Goal: Task Accomplishment & Management: Use online tool/utility

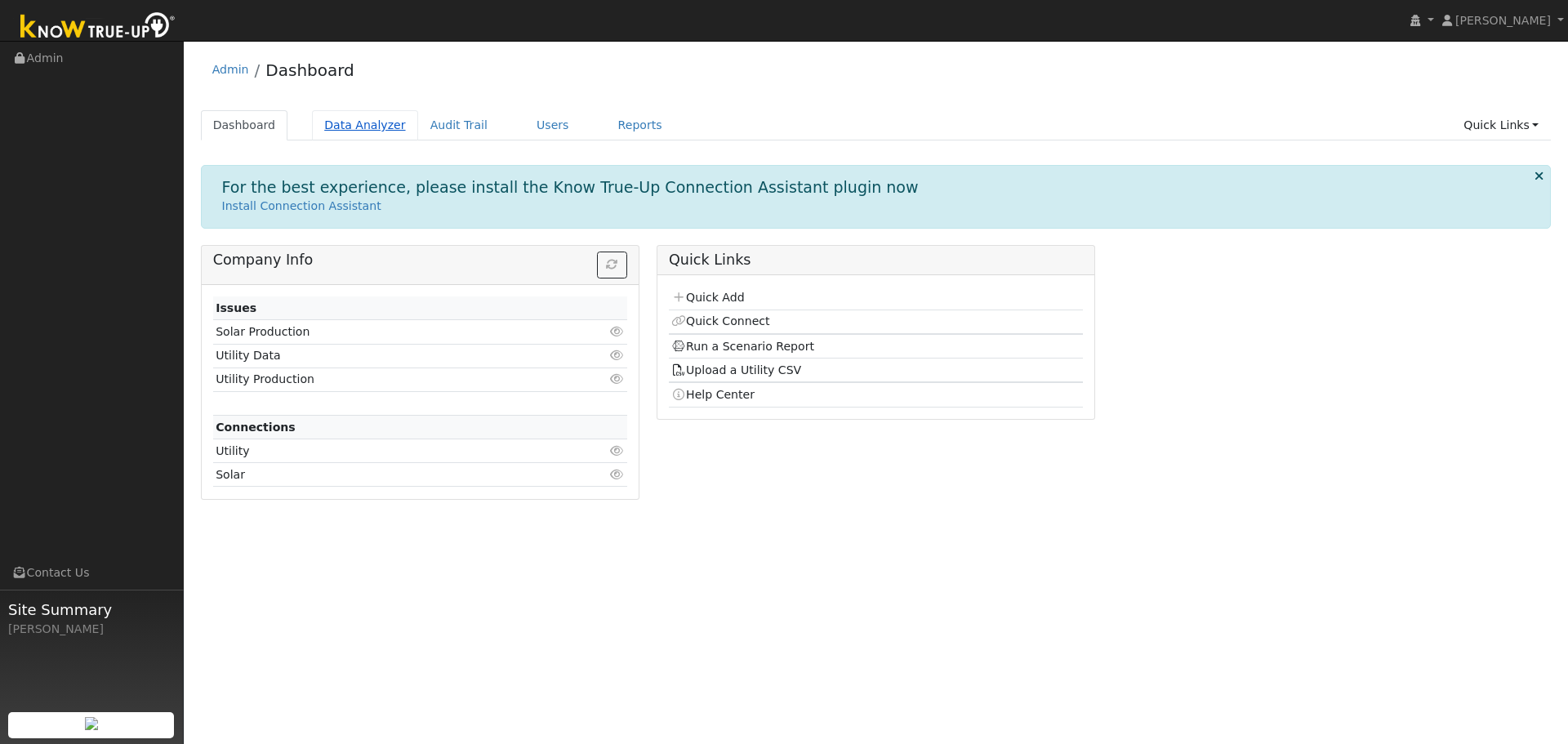
click at [363, 120] on link "Data Analyzer" at bounding box center [365, 125] width 106 height 30
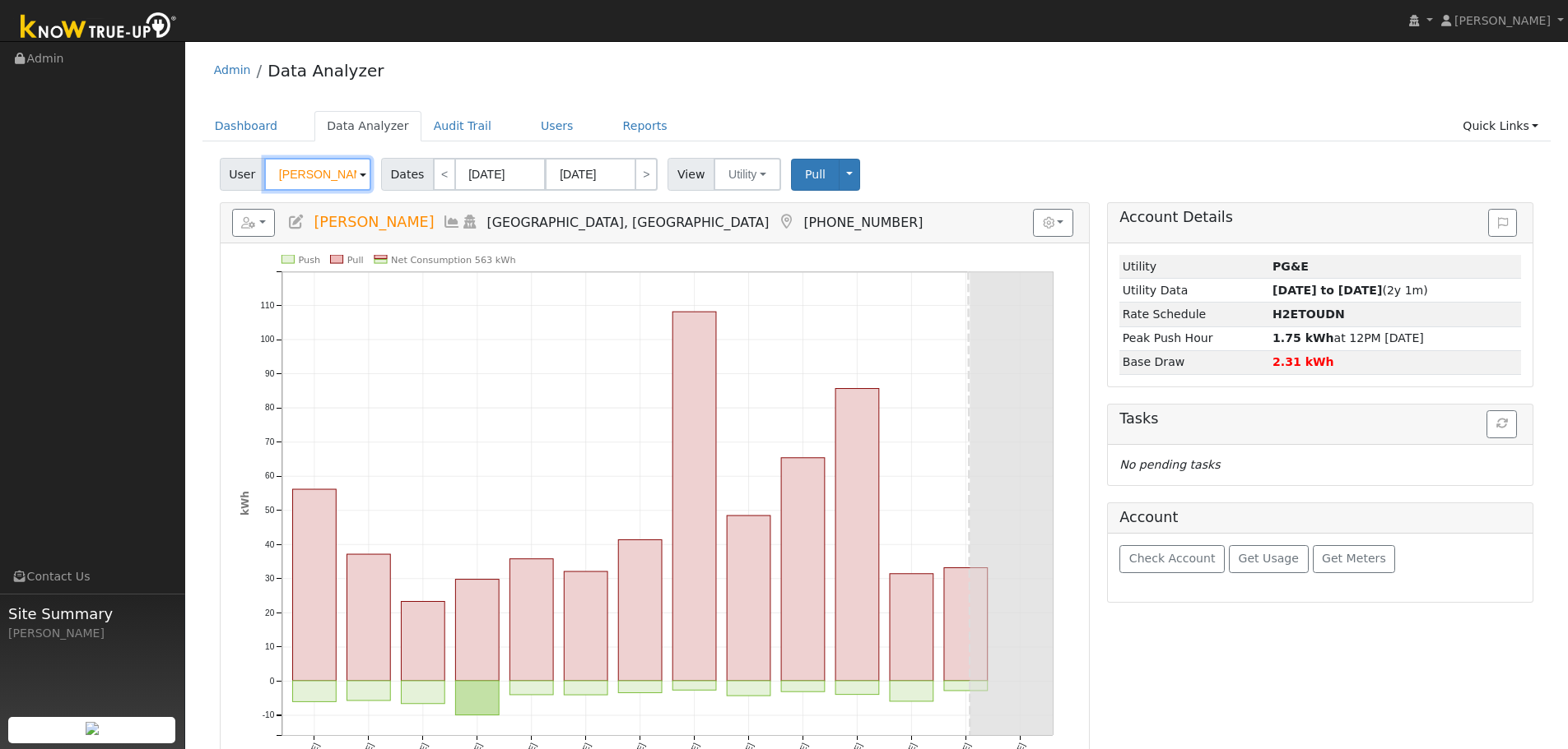
click at [319, 176] on input "[PERSON_NAME]" at bounding box center [318, 174] width 107 height 33
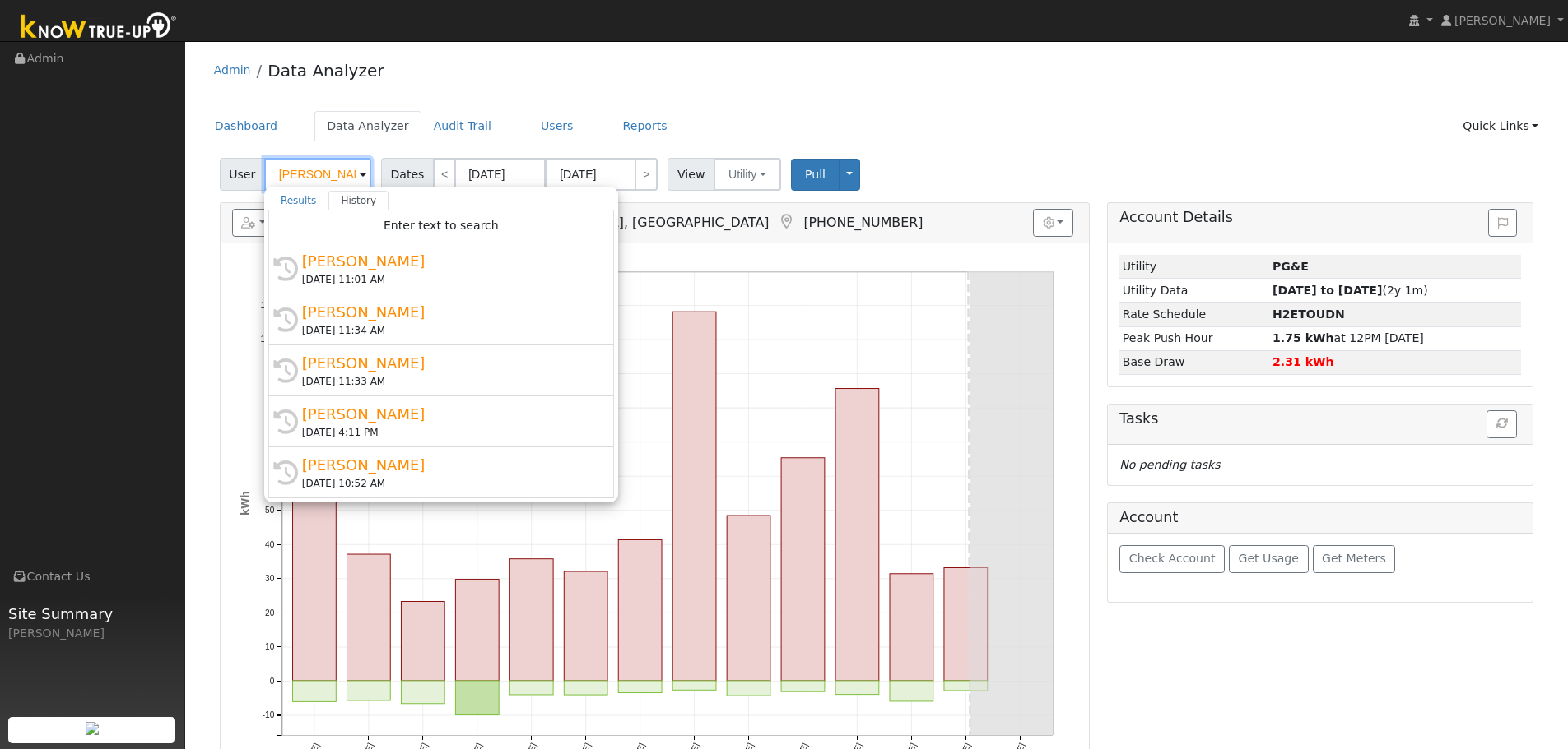
click at [319, 176] on input "[PERSON_NAME]" at bounding box center [318, 174] width 107 height 33
paste input "[PERSON_NAME]"
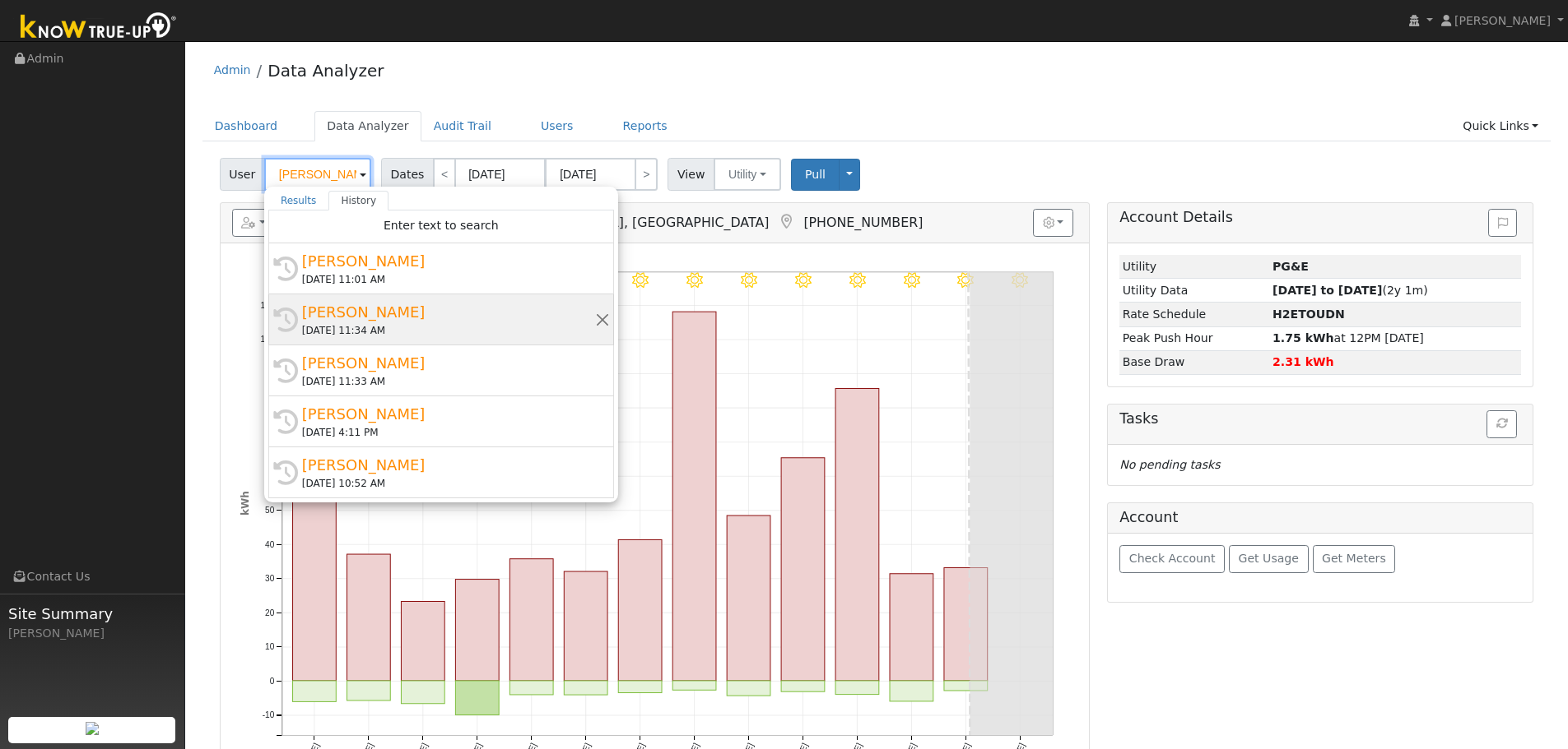
scroll to position [0, 3]
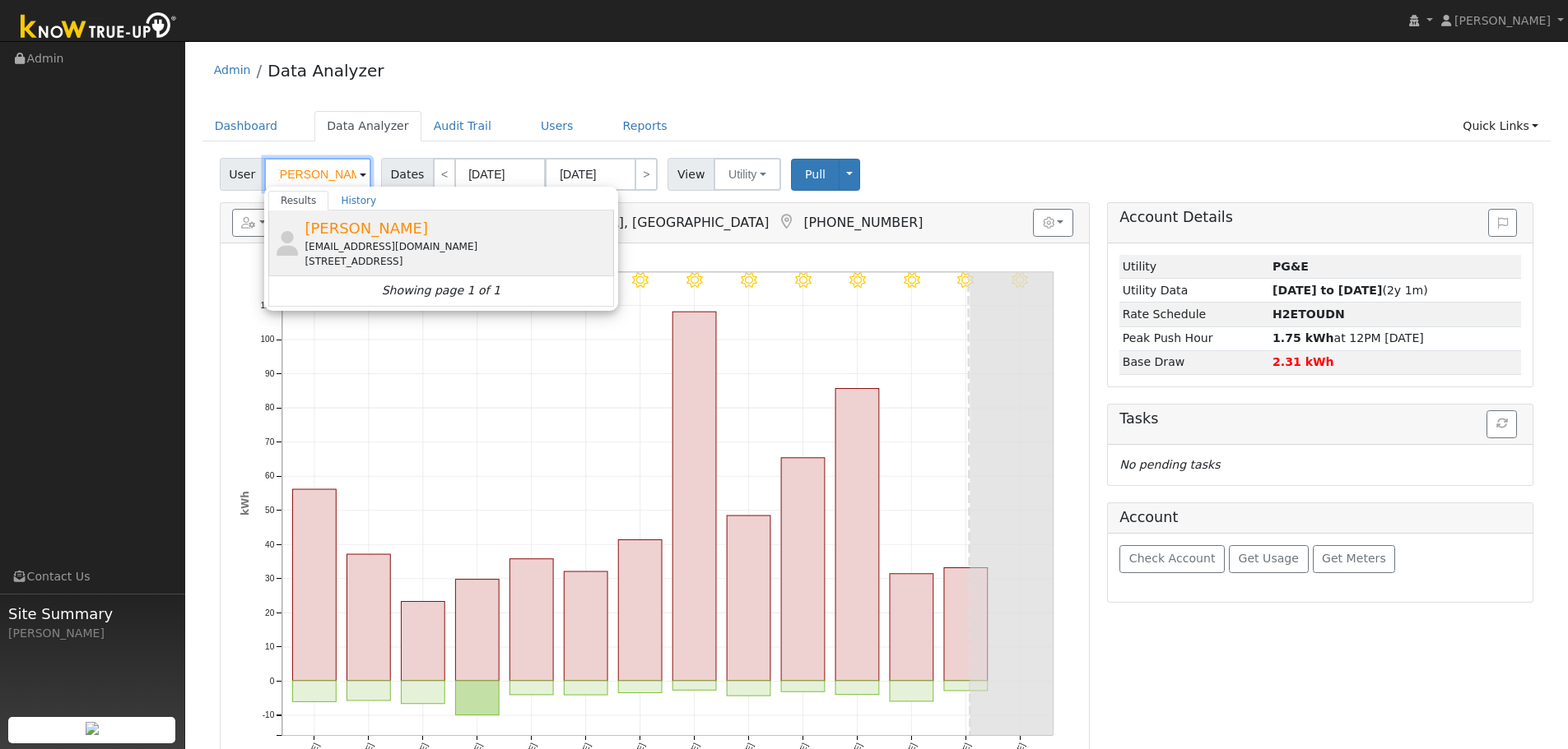
type input "[PERSON_NAME]"
click at [393, 236] on span "[PERSON_NAME]" at bounding box center [366, 228] width 123 height 17
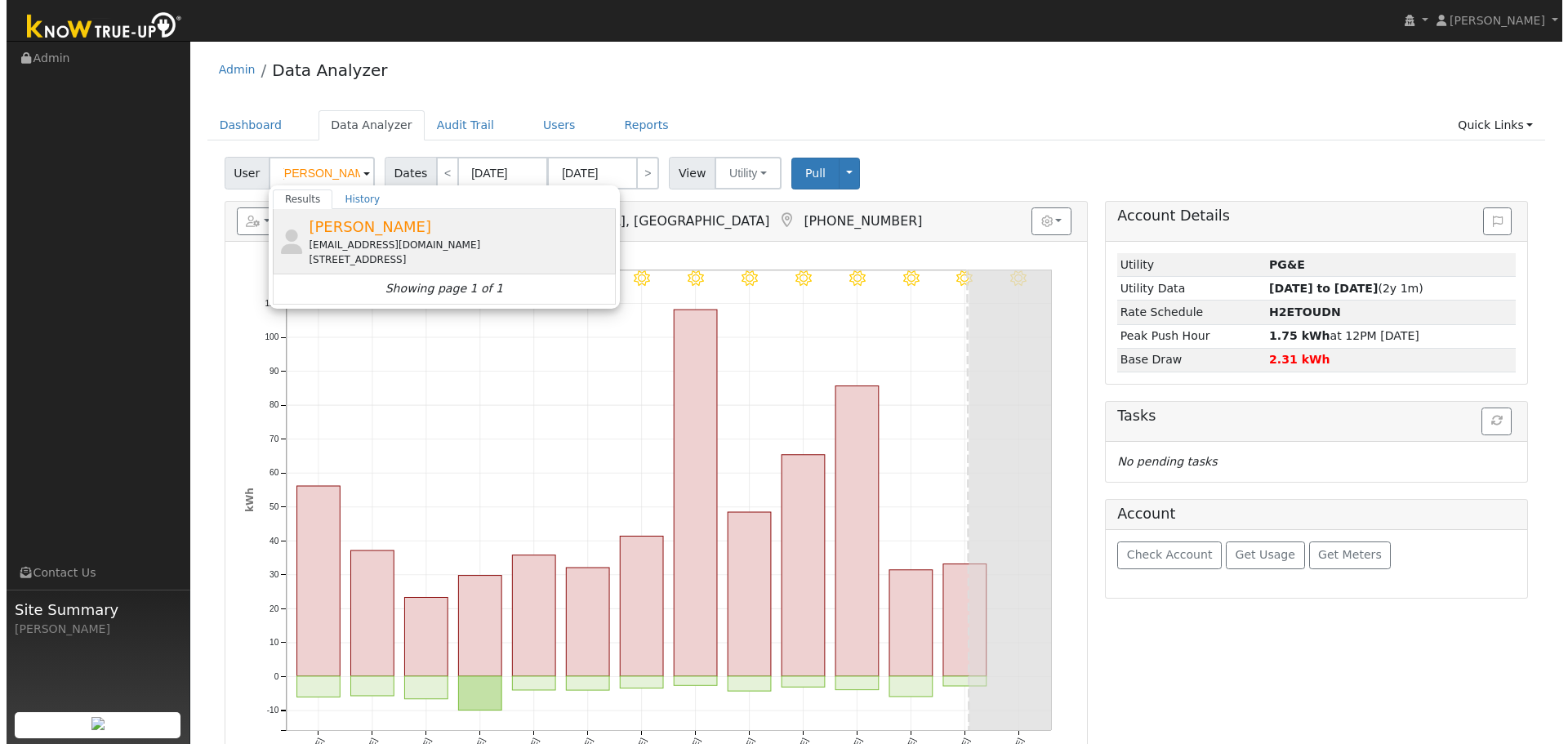
scroll to position [0, 0]
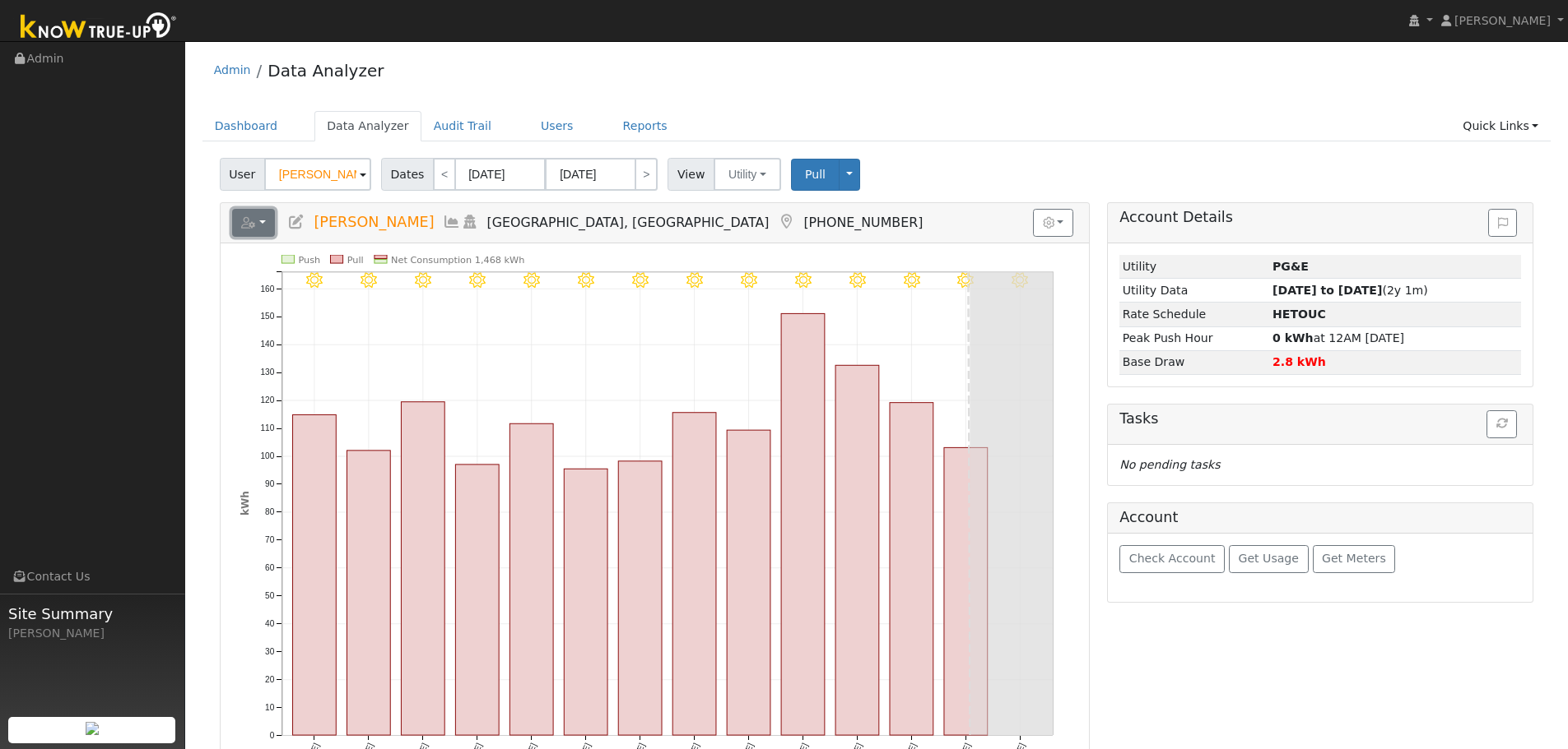
click at [259, 221] on button "button" at bounding box center [254, 223] width 44 height 28
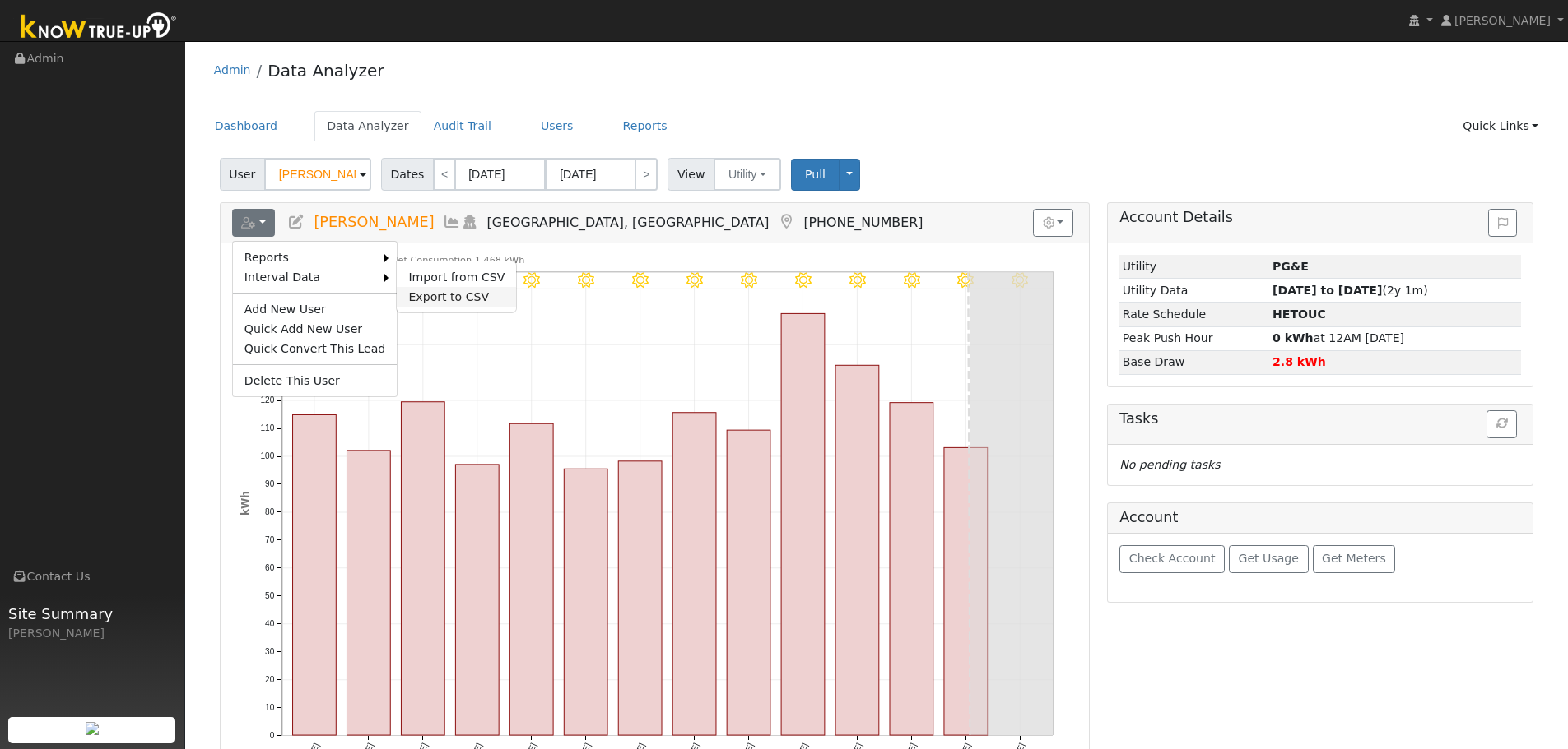
click at [445, 296] on link "Export to CSV" at bounding box center [456, 297] width 119 height 20
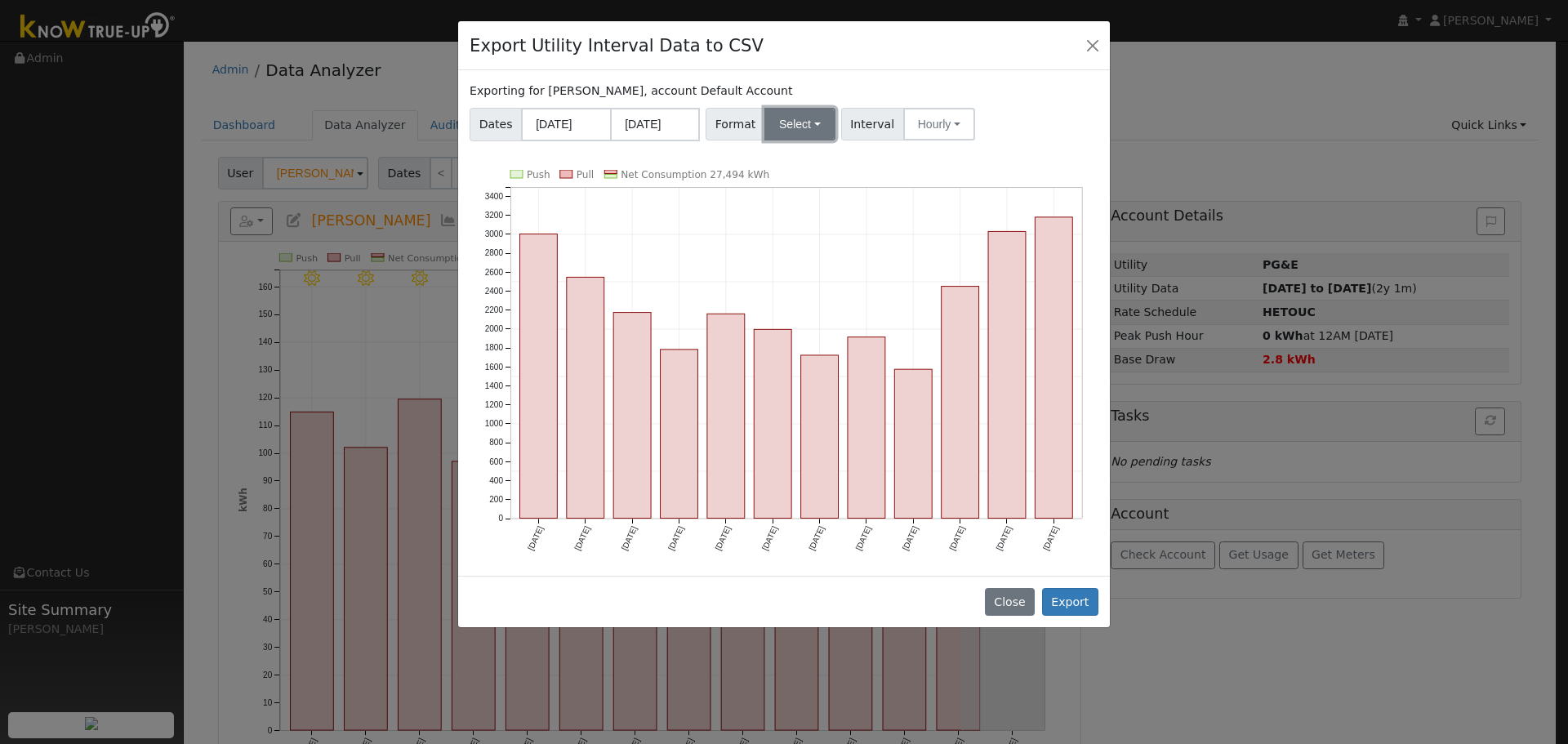
click at [777, 129] on button "Select" at bounding box center [799, 124] width 71 height 33
click at [800, 261] on link "Aurora" at bounding box center [818, 264] width 117 height 23
click at [1081, 601] on button "Export" at bounding box center [1070, 602] width 57 height 27
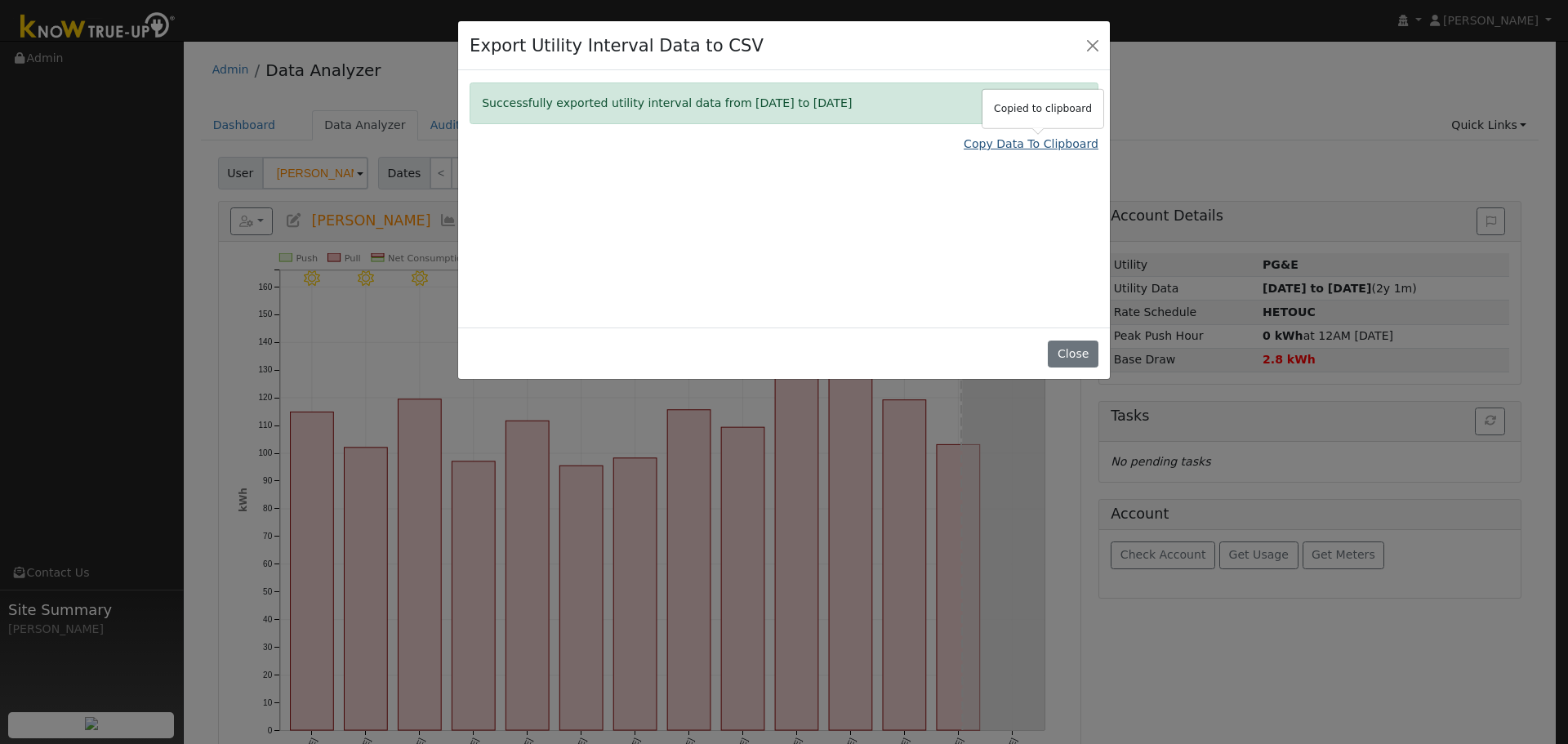
click at [1055, 139] on link "Copy Data To Clipboard" at bounding box center [1031, 144] width 135 height 17
click at [1092, 45] on button "Close" at bounding box center [1092, 45] width 23 height 23
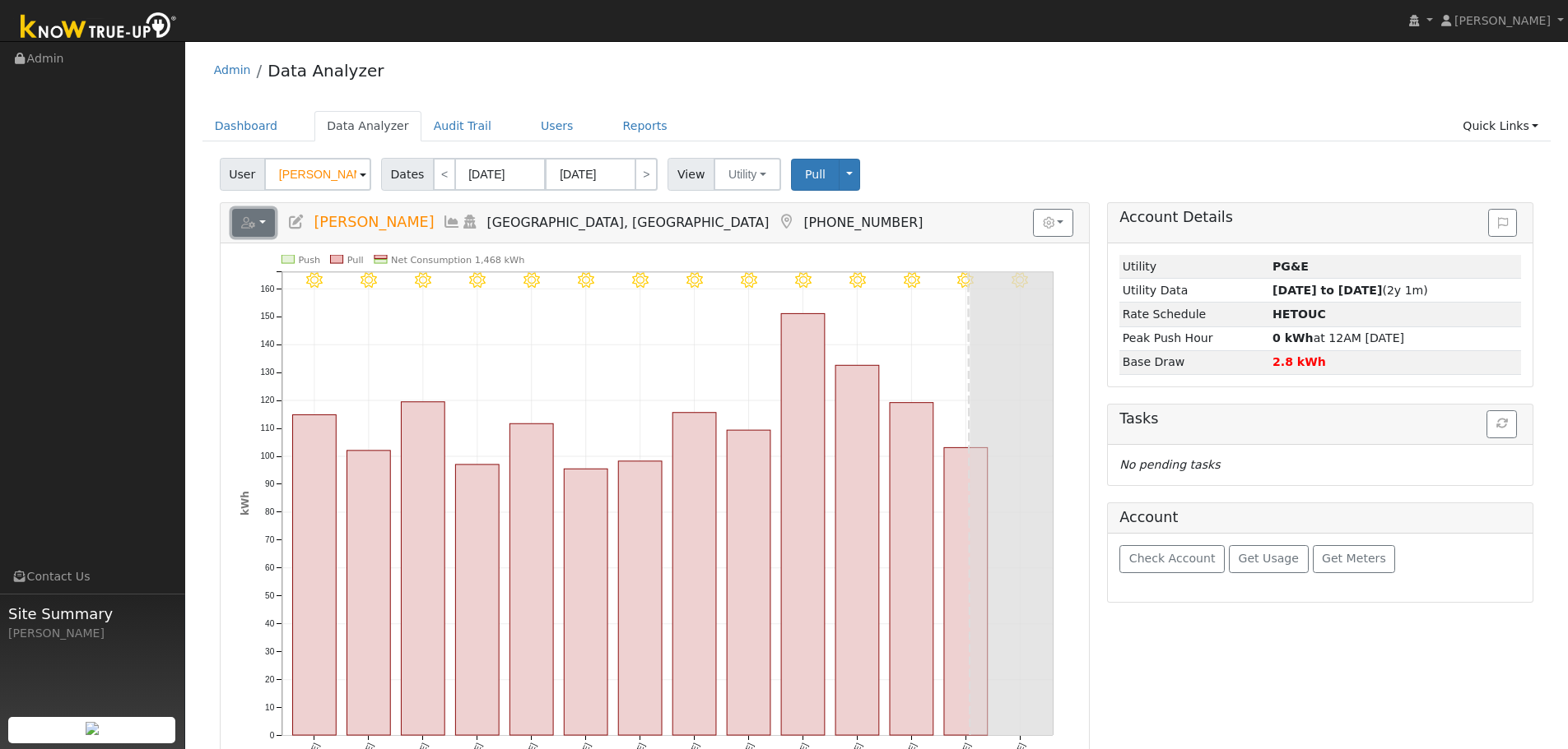
click at [275, 219] on button "button" at bounding box center [254, 223] width 44 height 28
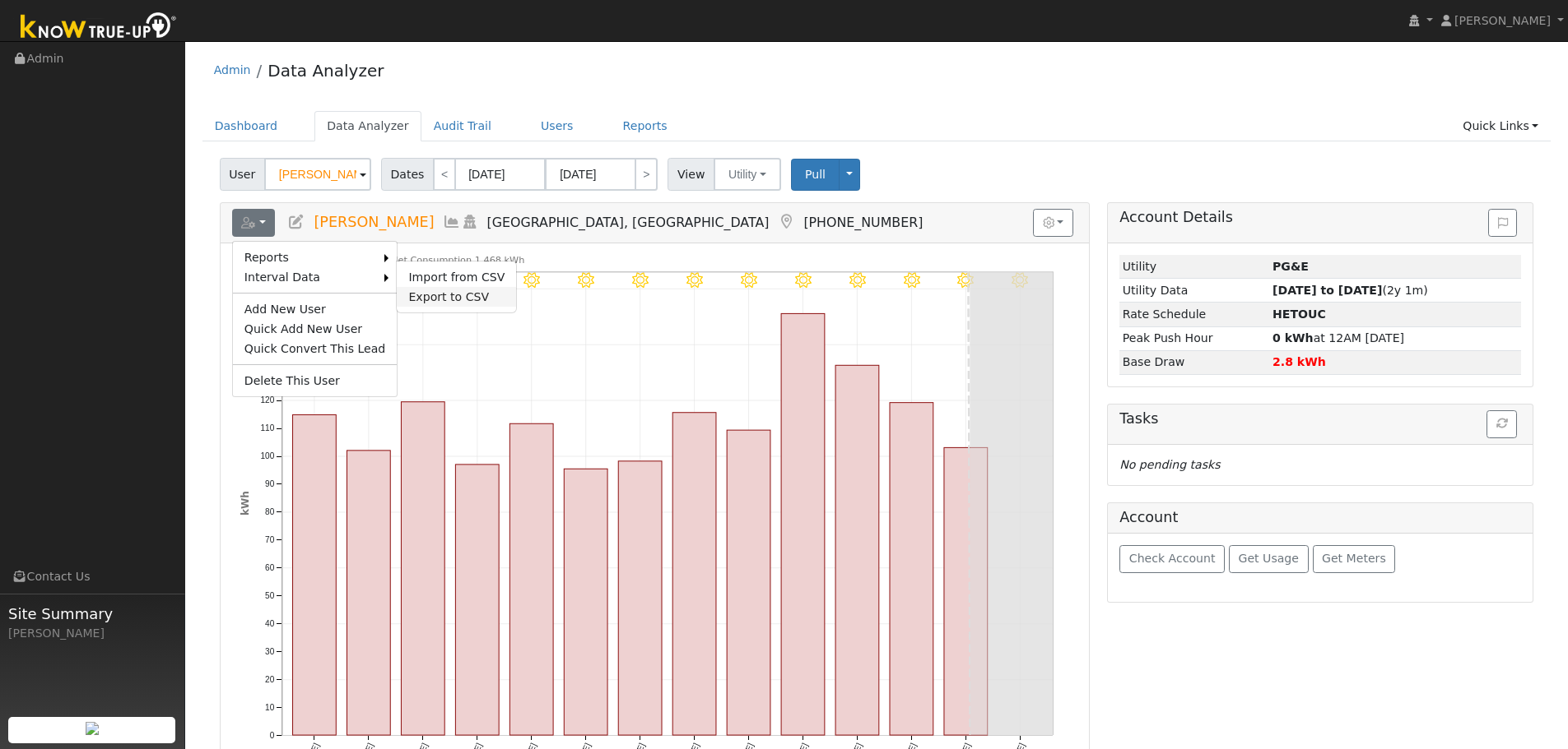
click at [420, 289] on link "Export to CSV" at bounding box center [456, 297] width 119 height 20
